Goal: Information Seeking & Learning: Find specific page/section

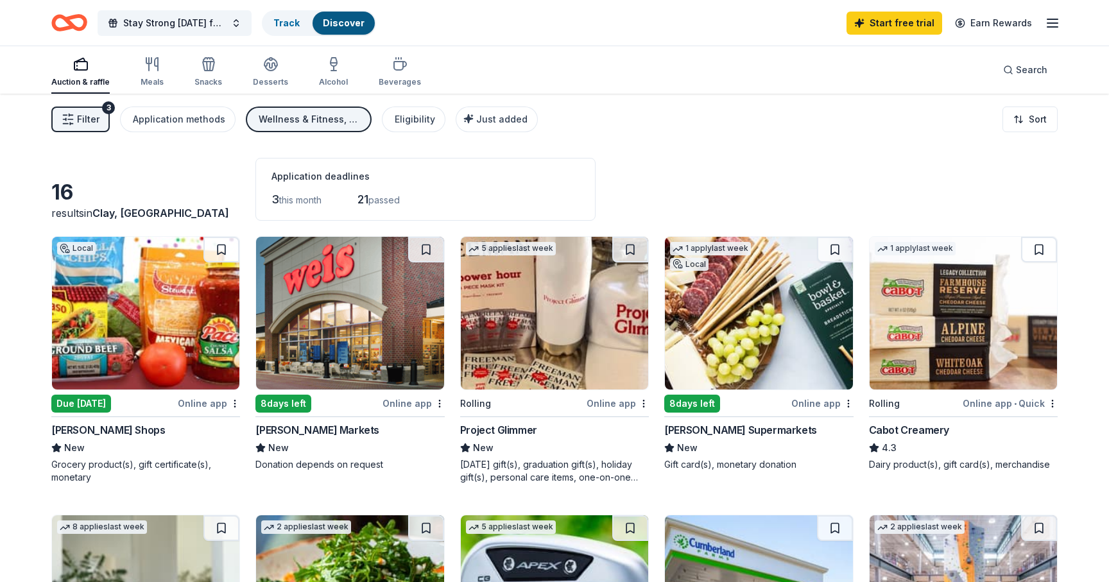
click at [86, 69] on rect "button" at bounding box center [80, 66] width 13 height 8
click at [338, 121] on div "Wellness & Fitness, Health" at bounding box center [310, 119] width 103 height 15
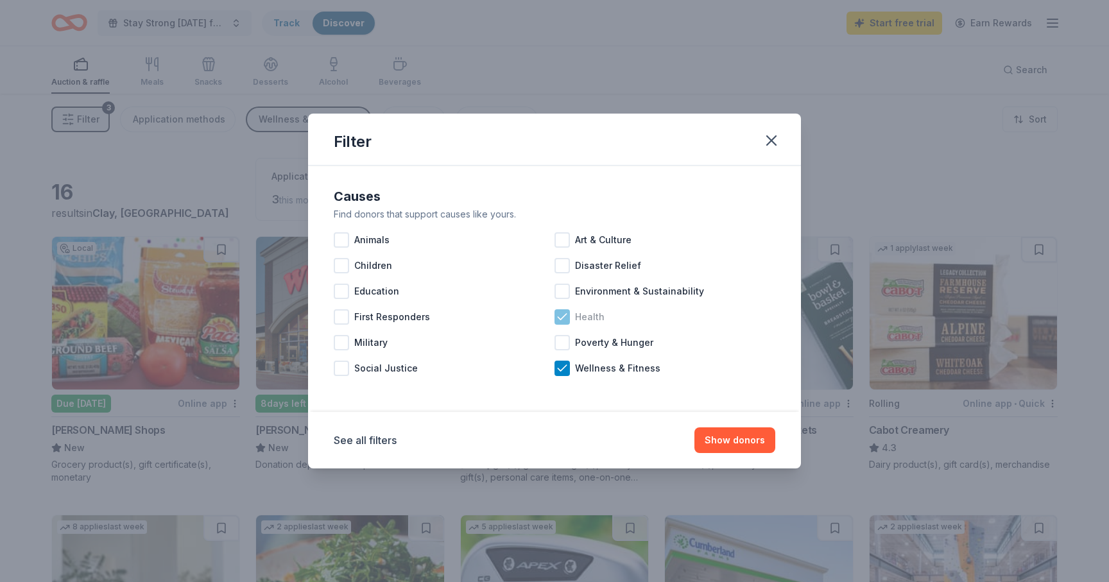
click at [558, 313] on icon at bounding box center [562, 317] width 13 height 13
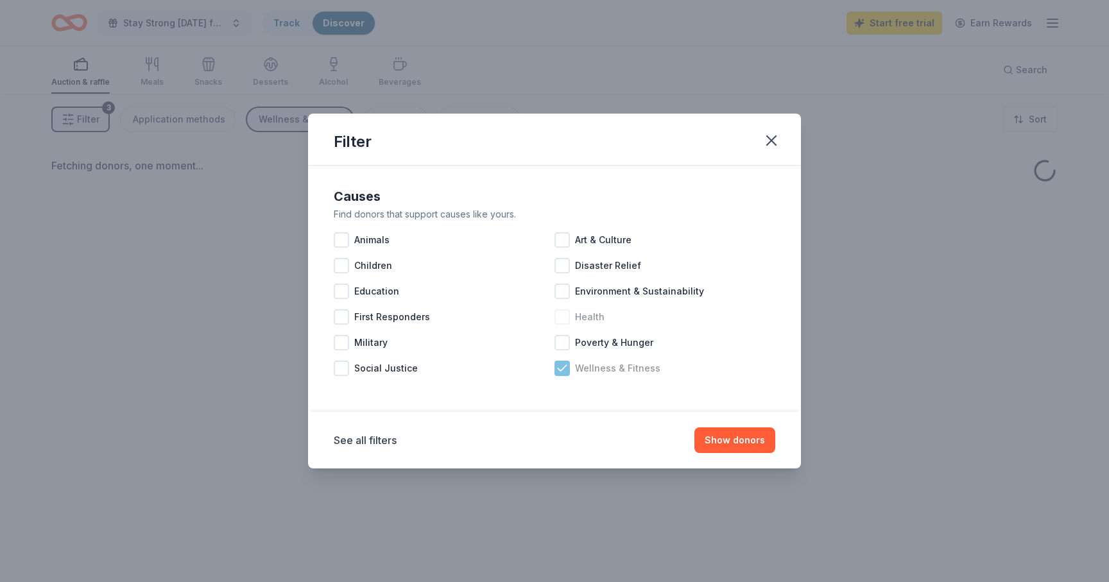
click at [558, 370] on icon at bounding box center [562, 368] width 13 height 13
click at [757, 443] on button "Show donors" at bounding box center [734, 440] width 81 height 26
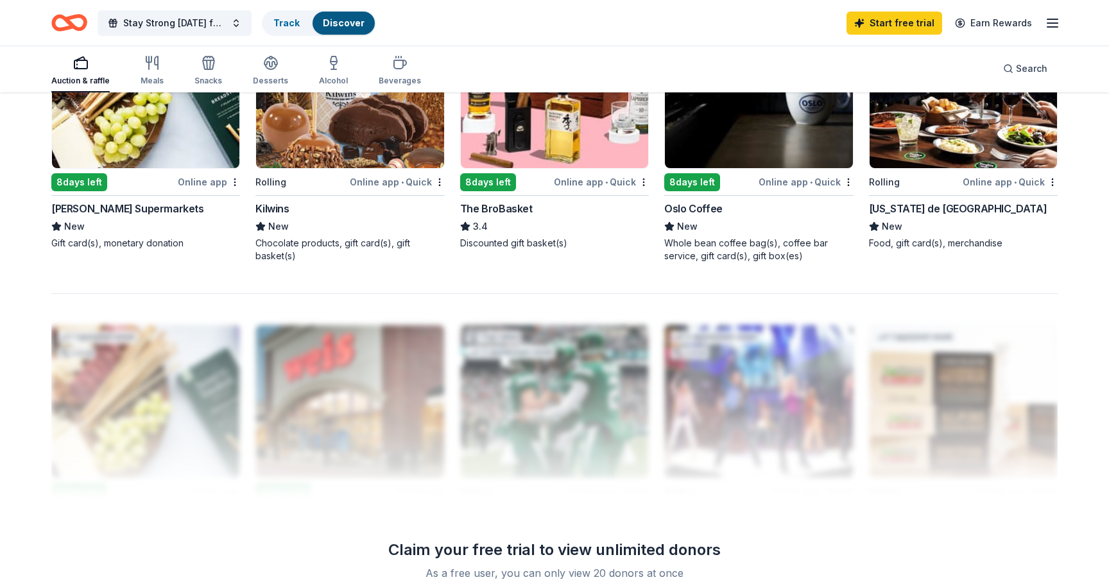
scroll to position [1041, 0]
